Goal: Task Accomplishment & Management: Use online tool/utility

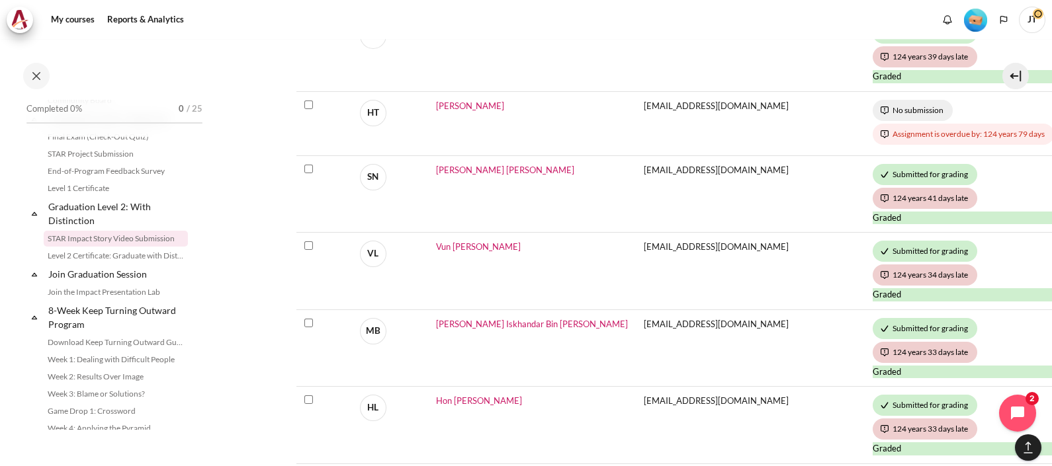
scroll to position [910, 0]
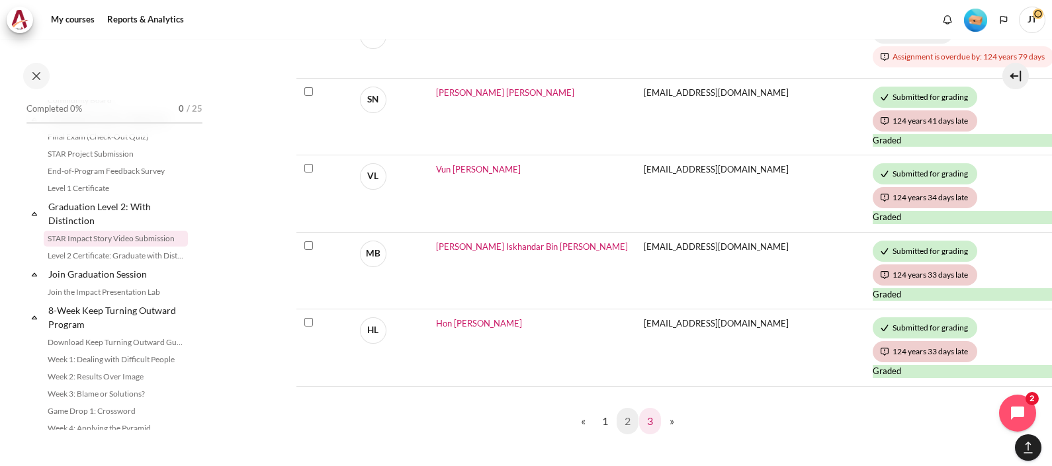
click at [639, 415] on link "3" at bounding box center [650, 421] width 22 height 26
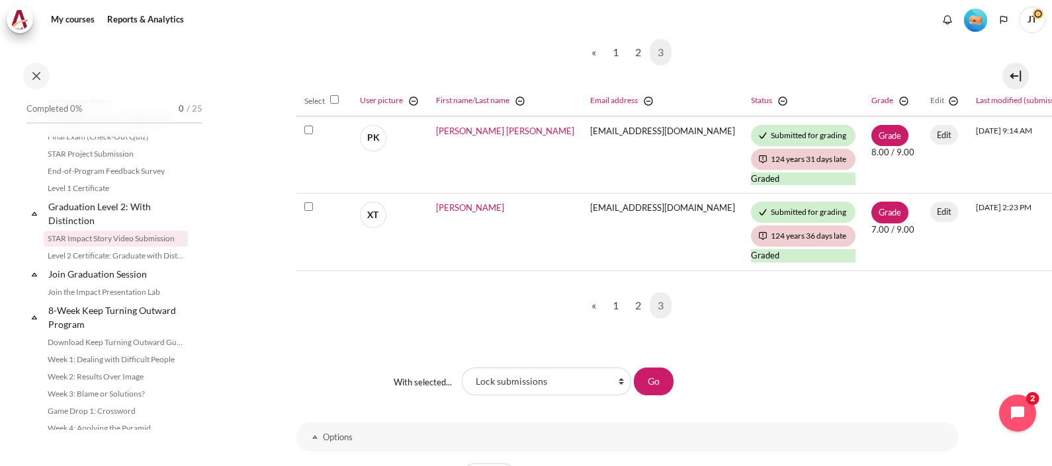
scroll to position [330, 0]
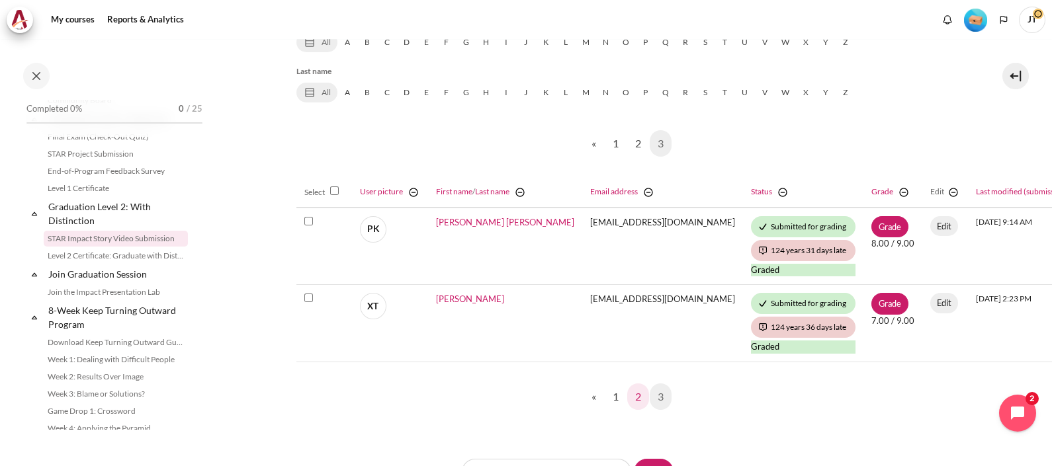
click at [634, 400] on link "2" at bounding box center [638, 397] width 22 height 26
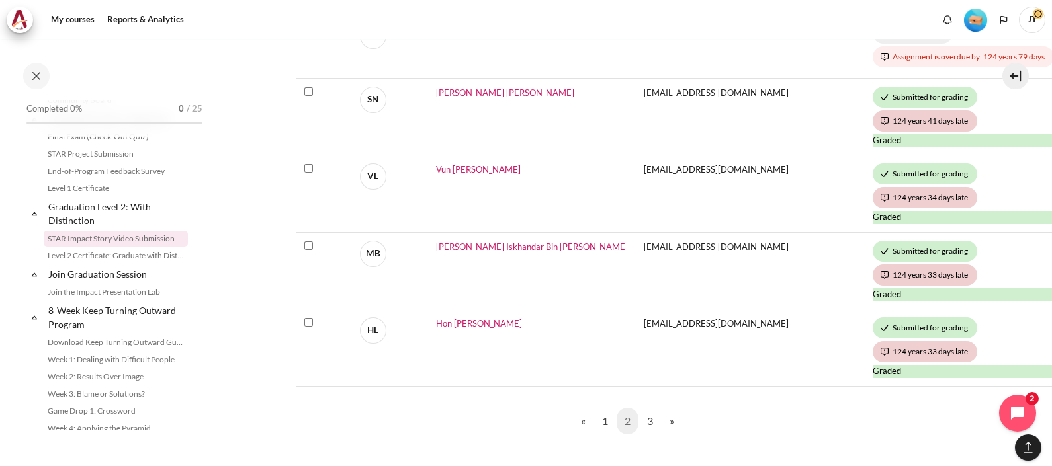
scroll to position [992, 0]
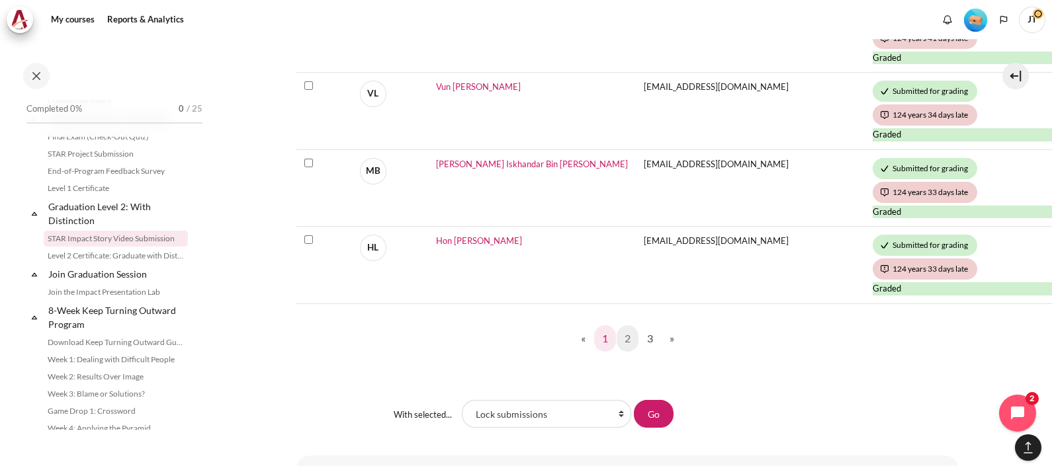
click at [603, 331] on link "1" at bounding box center [605, 339] width 22 height 26
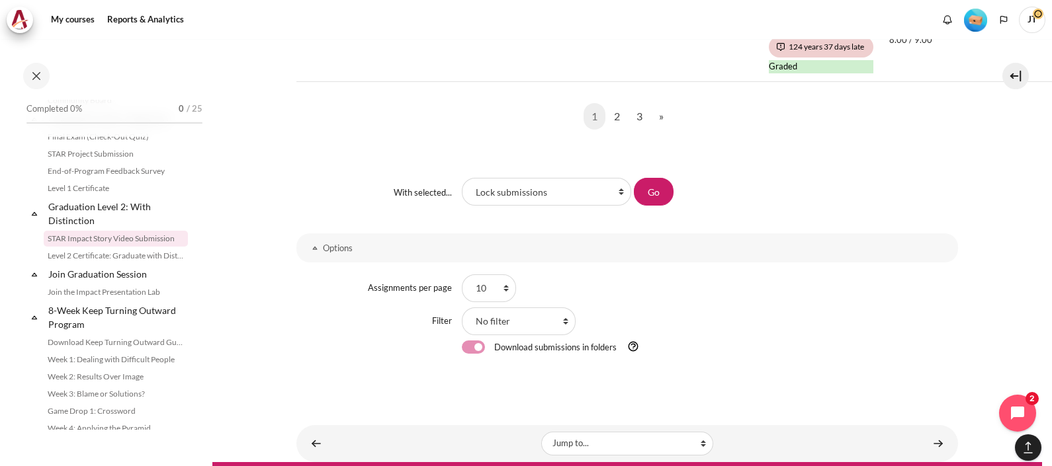
scroll to position [1250, 0]
